Goal: Task Accomplishment & Management: Complete application form

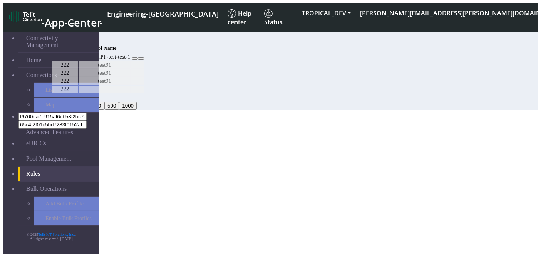
click at [67, 40] on button "Add" at bounding box center [58, 39] width 15 height 8
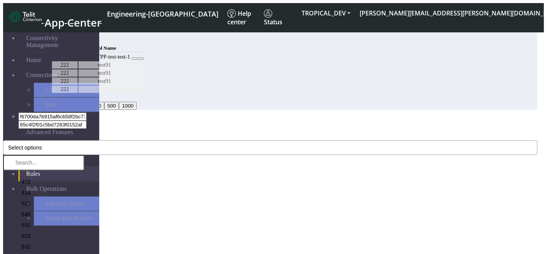
click at [172, 140] on button "Select options" at bounding box center [270, 147] width 535 height 15
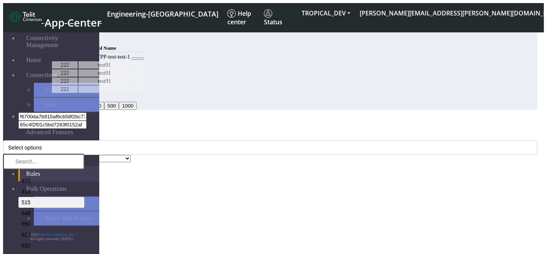
click at [84, 197] on li "515" at bounding box center [51, 202] width 66 height 11
click at [84, 229] on li "623" at bounding box center [51, 234] width 66 height 11
click at [212, 133] on div "MCC Code * 515, 623 472 414 515 648 650 623 632 646 633 539 748 232 346 613 424…" at bounding box center [270, 147] width 535 height 29
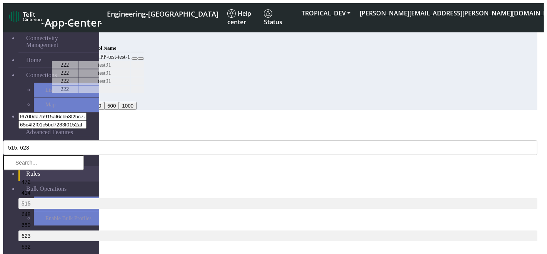
select select "9: Object"
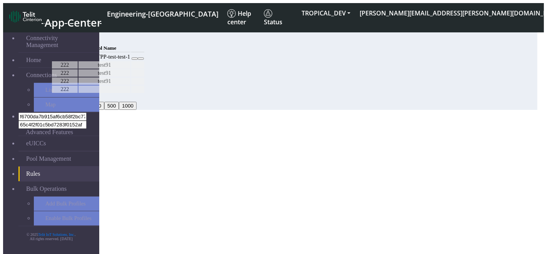
click at [45, 199] on button "Confirm" at bounding box center [33, 203] width 24 height 8
